Goal: Task Accomplishment & Management: Use online tool/utility

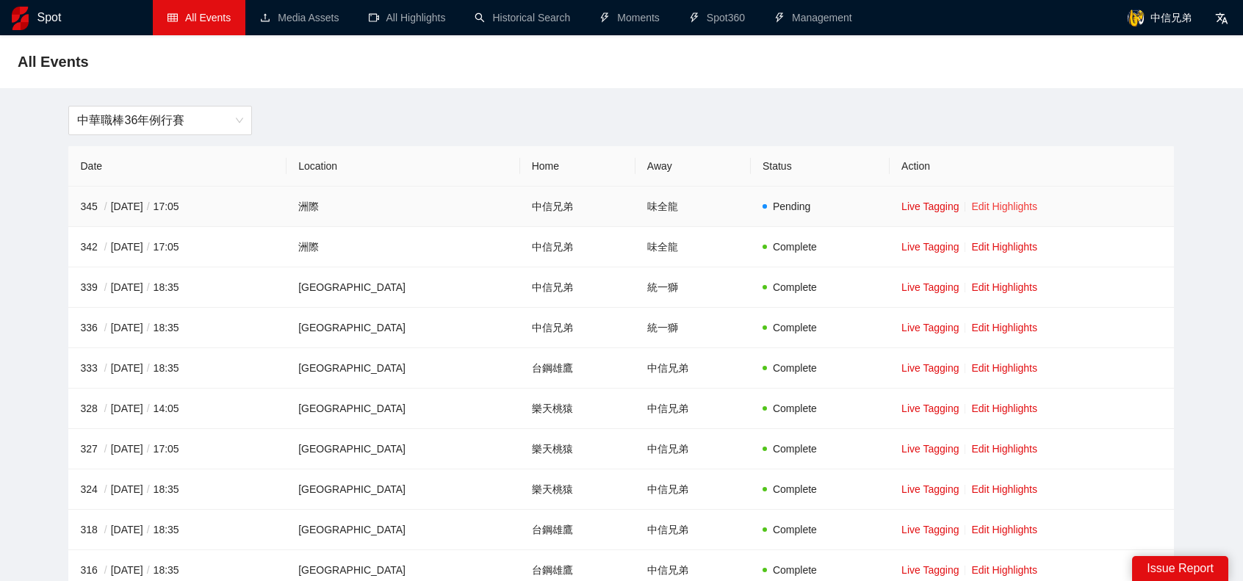
click at [1006, 204] on link "Edit Highlights" at bounding box center [1004, 207] width 66 height 12
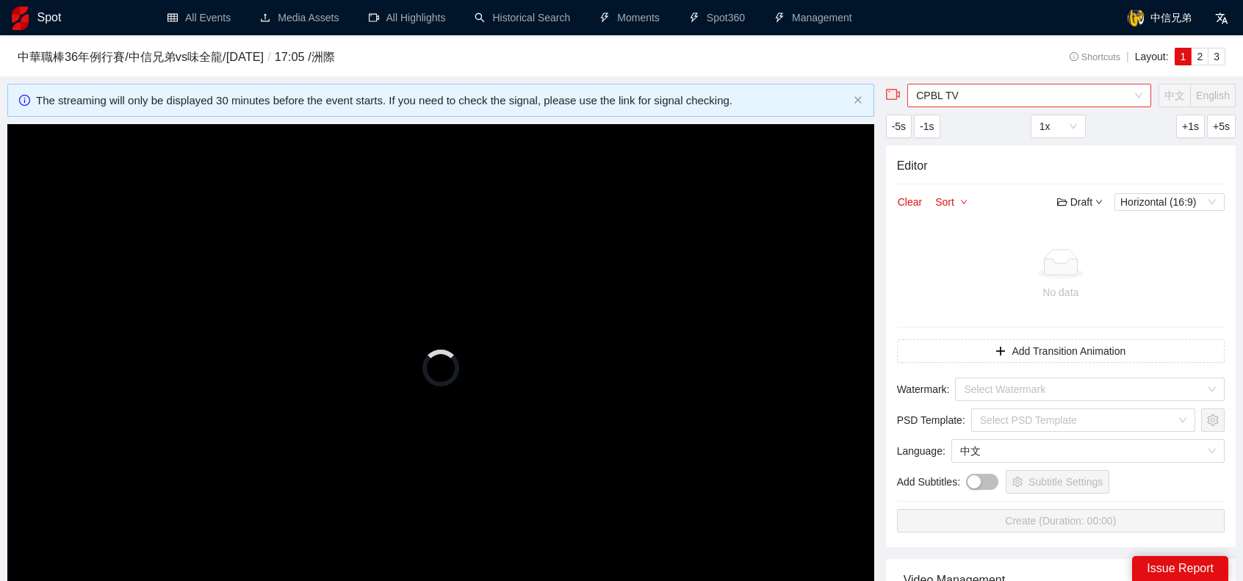
click at [1015, 106] on span "CPBL TV" at bounding box center [1029, 96] width 226 height 22
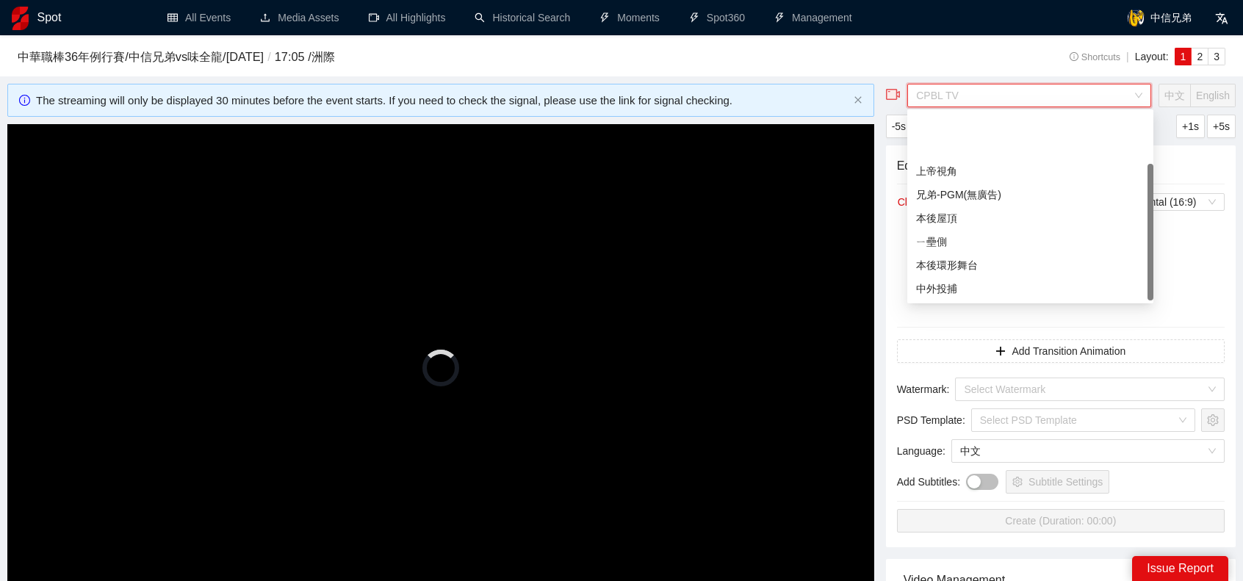
scroll to position [71, 0]
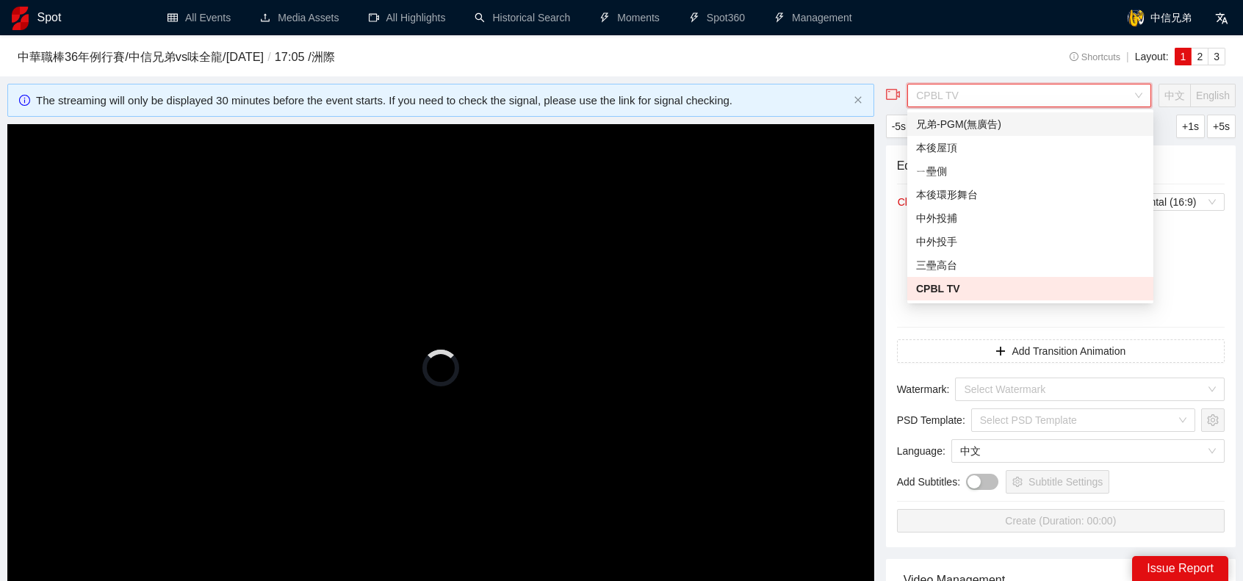
click at [990, 125] on div "兄弟-PGM(無廣告)" at bounding box center [1030, 124] width 229 height 16
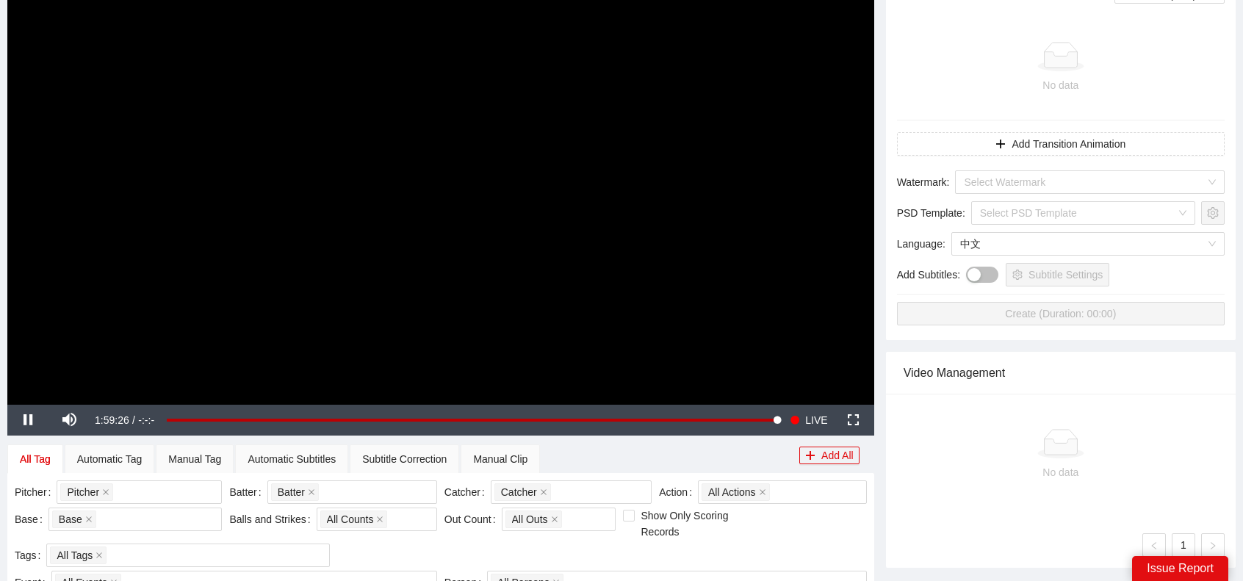
scroll to position [367, 0]
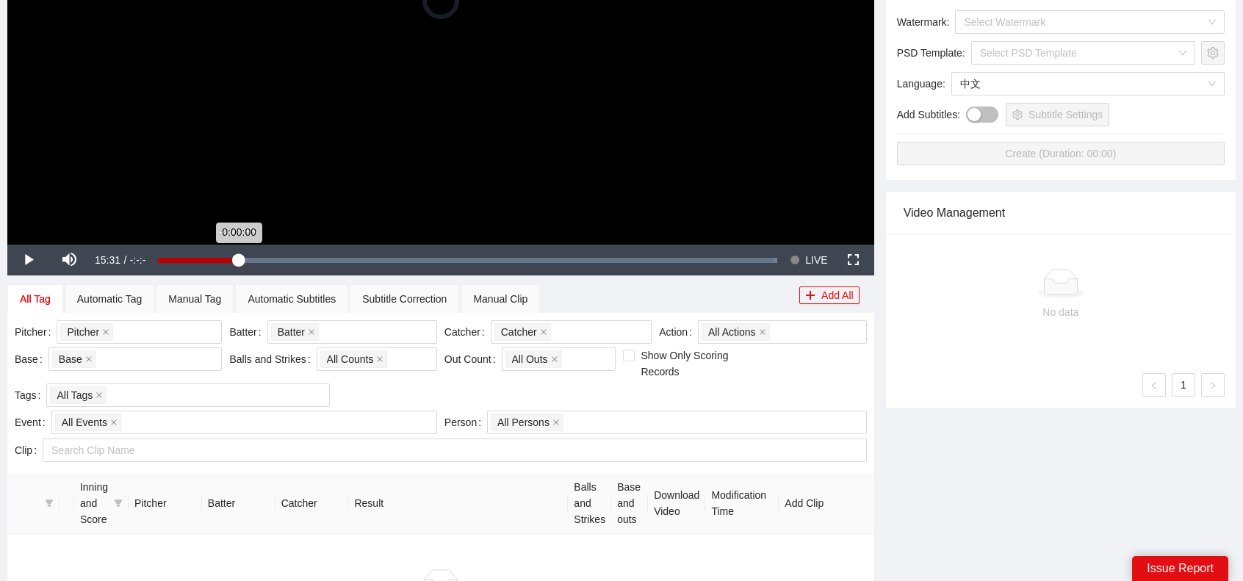
click at [245, 259] on div "Loaded : 100.00% -1:43:55 0:00:00" at bounding box center [467, 260] width 619 height 5
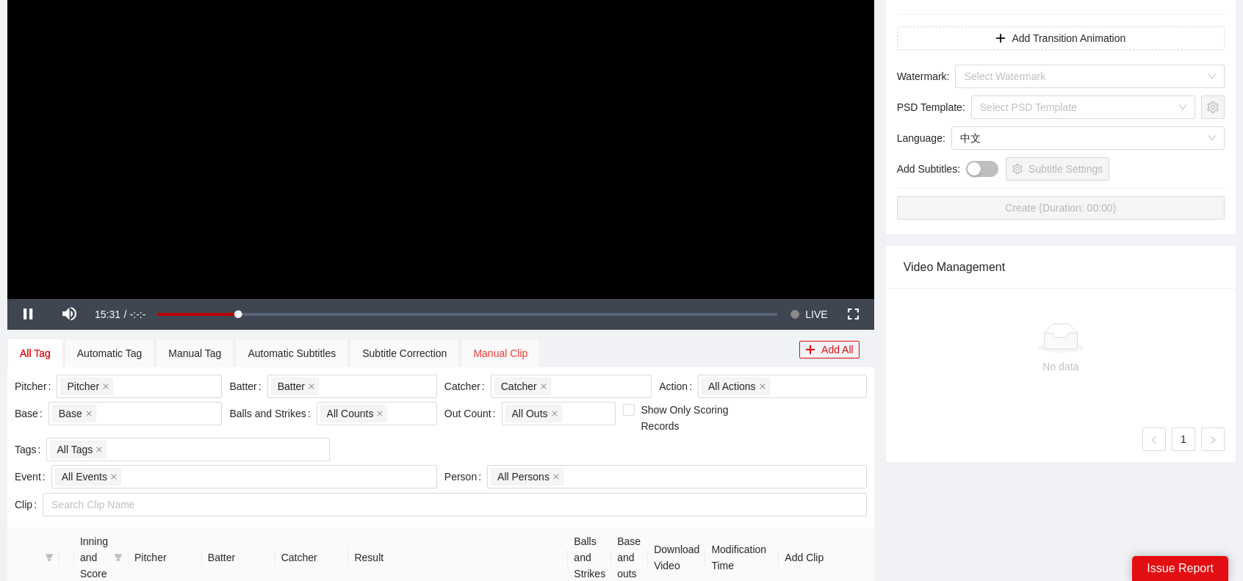
scroll to position [220, 0]
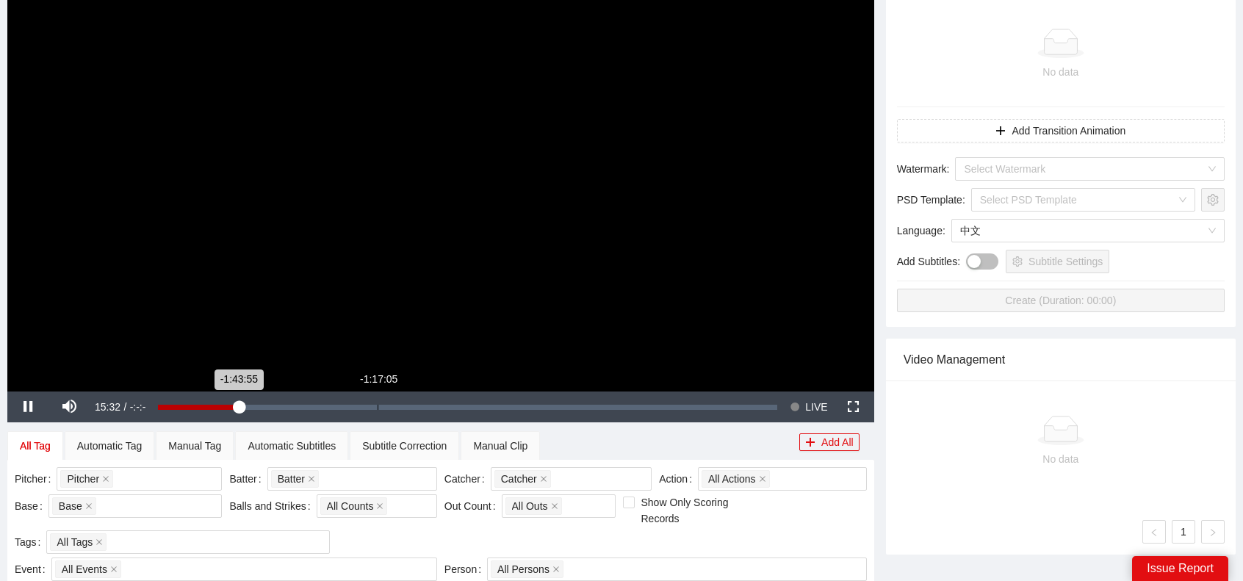
click at [378, 411] on div "Loaded : 13.33% -1:17:05 -1:43:55" at bounding box center [468, 407] width 634 height 31
click at [420, 408] on div "Loaded : 35.67% -1:09:01 -1:09:01" at bounding box center [467, 407] width 619 height 5
click at [373, 406] on div "-1:18:06" at bounding box center [265, 407] width 215 height 5
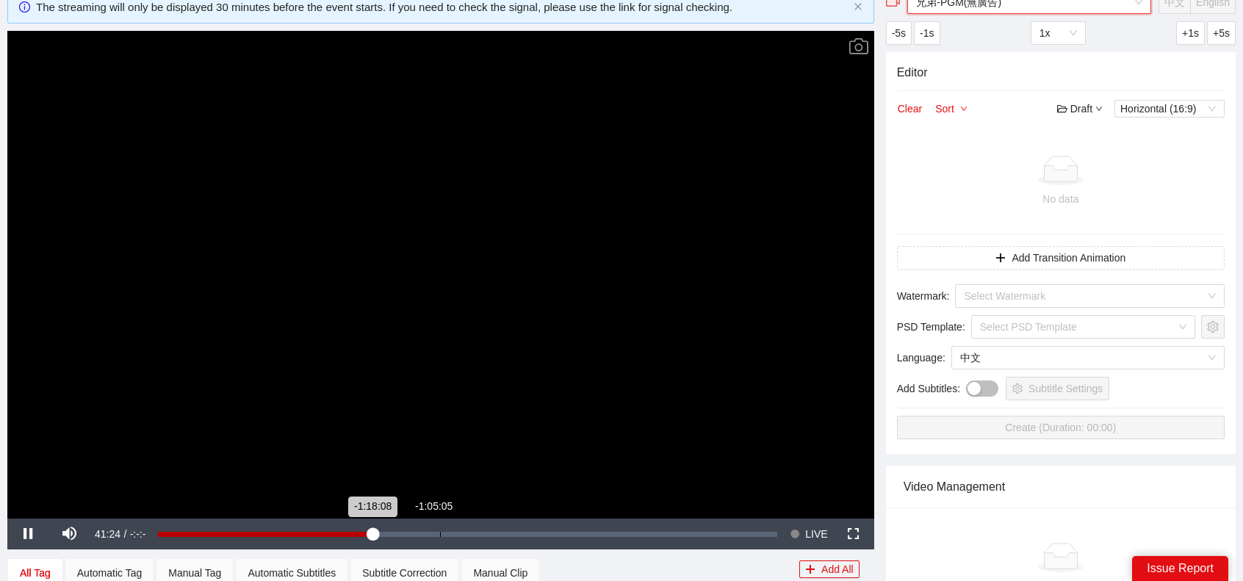
scroll to position [147, 0]
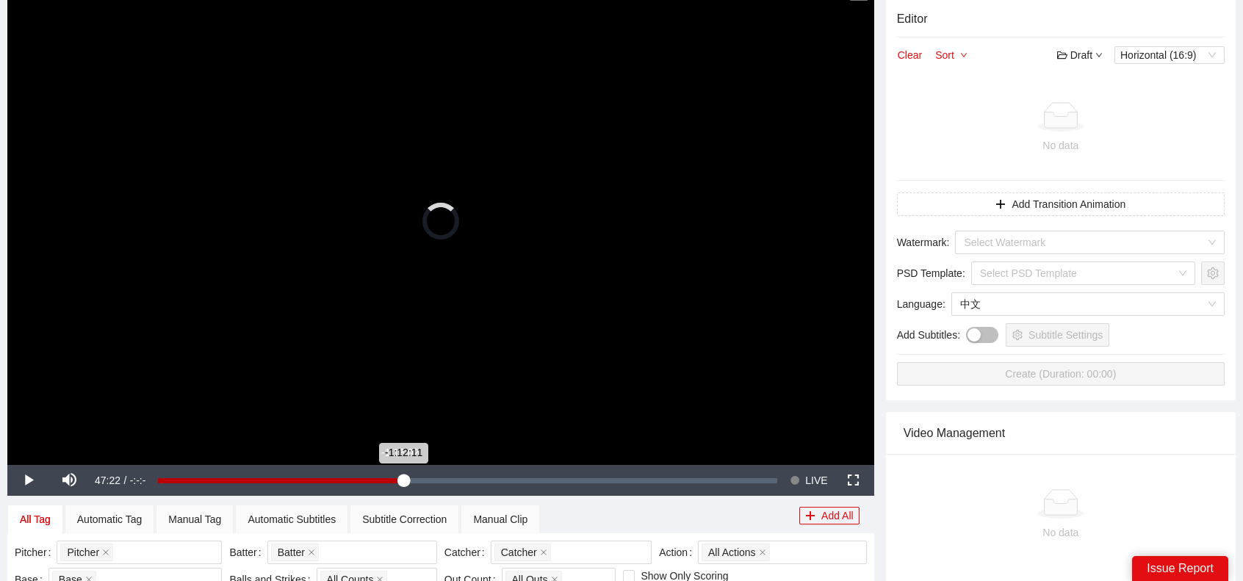
click at [403, 481] on div "Loaded : 35.06% -1:13:02 -1:12:11" at bounding box center [467, 480] width 619 height 5
click at [416, 475] on div "Loaded : 40.00% -1:09:55 -1:12:11" at bounding box center [468, 480] width 634 height 31
click at [441, 474] on div "Loaded : 41.84% -1:05:07 -1:09:48" at bounding box center [468, 480] width 634 height 31
click at [458, 471] on div "Loaded : 46.25% -1:01:44 -1:04:59" at bounding box center [468, 480] width 634 height 31
click at [467, 471] on div "Loaded : 48.72% -0:59:54 -1:01:43" at bounding box center [468, 480] width 634 height 31
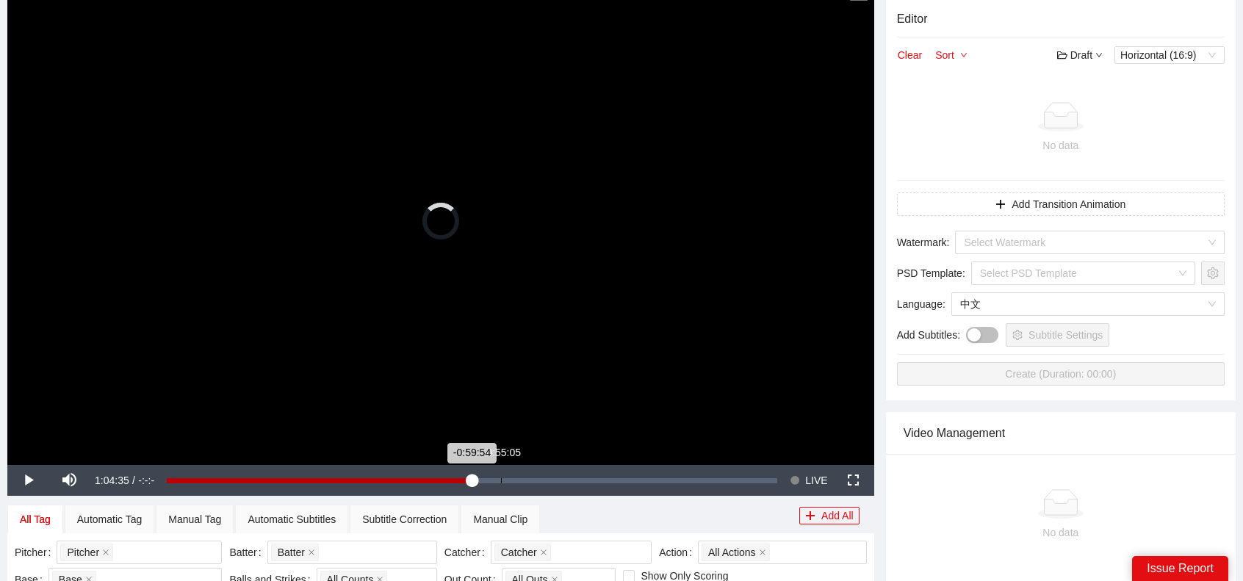
click at [492, 473] on div "Loaded : 50.15% -0:55:05 -0:59:54" at bounding box center [471, 480] width 625 height 31
click at [526, 476] on div "Loaded : 0.00% -0:49:06 -0:49:06" at bounding box center [471, 480] width 625 height 31
click at [553, 480] on div "Loaded : 59.10% -0:43:56 -0:43:56" at bounding box center [472, 480] width 611 height 5
click at [597, 483] on div "Loaded : 63.53% -0:35:26 -0:35:26" at bounding box center [471, 480] width 625 height 31
click at [529, 481] on div "-0:48:41" at bounding box center [348, 480] width 362 height 5
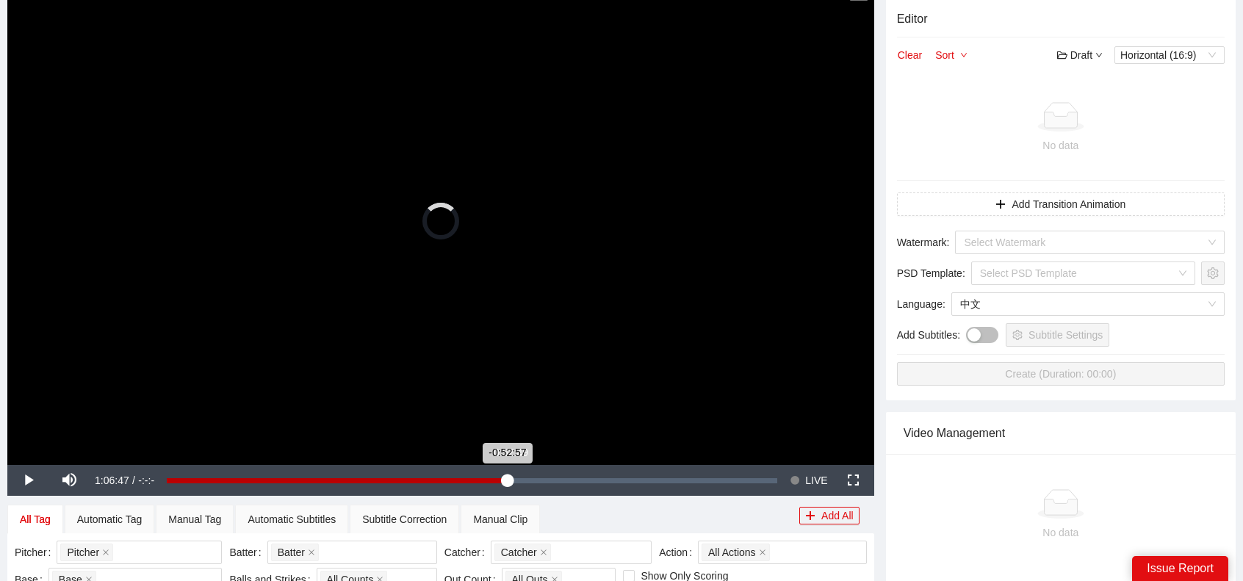
click at [507, 481] on div "-0:52:57" at bounding box center [337, 480] width 341 height 5
click at [482, 481] on div "-0:52:58" at bounding box center [337, 480] width 341 height 5
click at [466, 481] on div "Loaded : 51.94% -1:00:58 -1:00:58" at bounding box center [467, 480] width 619 height 5
click at [459, 481] on div "-1:00:58" at bounding box center [310, 480] width 304 height 5
click at [373, 317] on video "Video Player" at bounding box center [440, 221] width 867 height 488
